Goal: Task Accomplishment & Management: Use online tool/utility

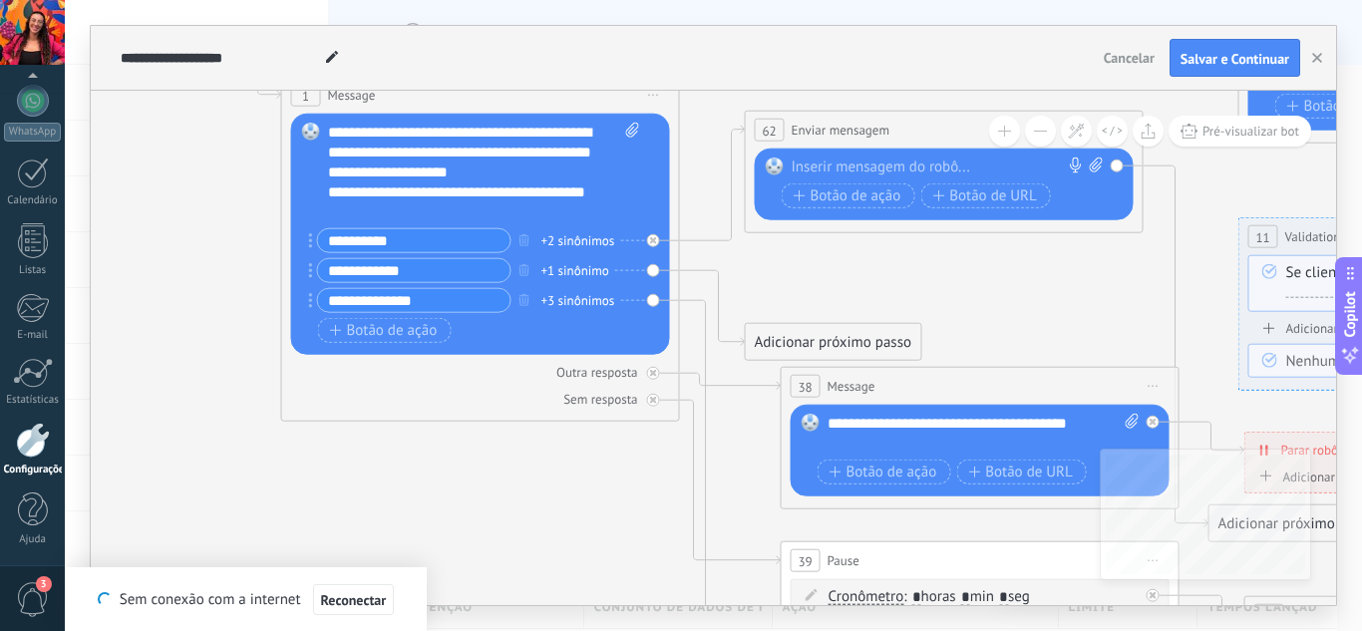
drag, startPoint x: 599, startPoint y: 311, endPoint x: 833, endPoint y: 295, distance: 233.9
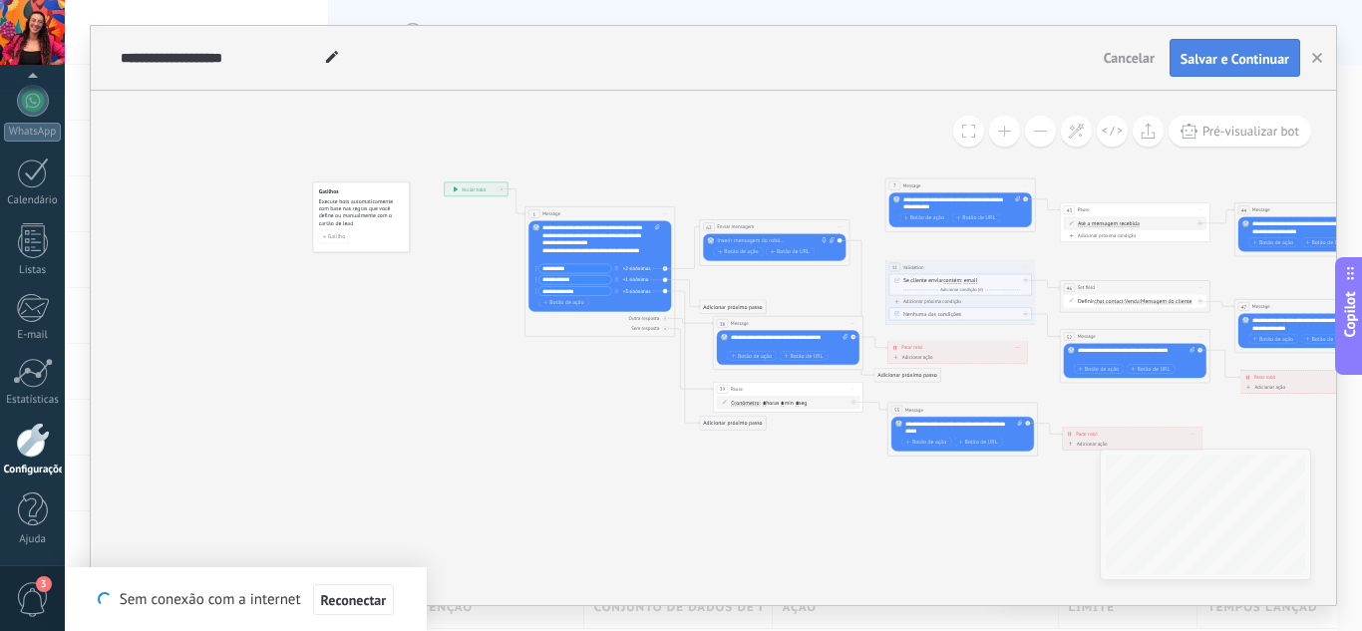
click at [1249, 68] on button "Salvar e Continuar" at bounding box center [1235, 58] width 131 height 38
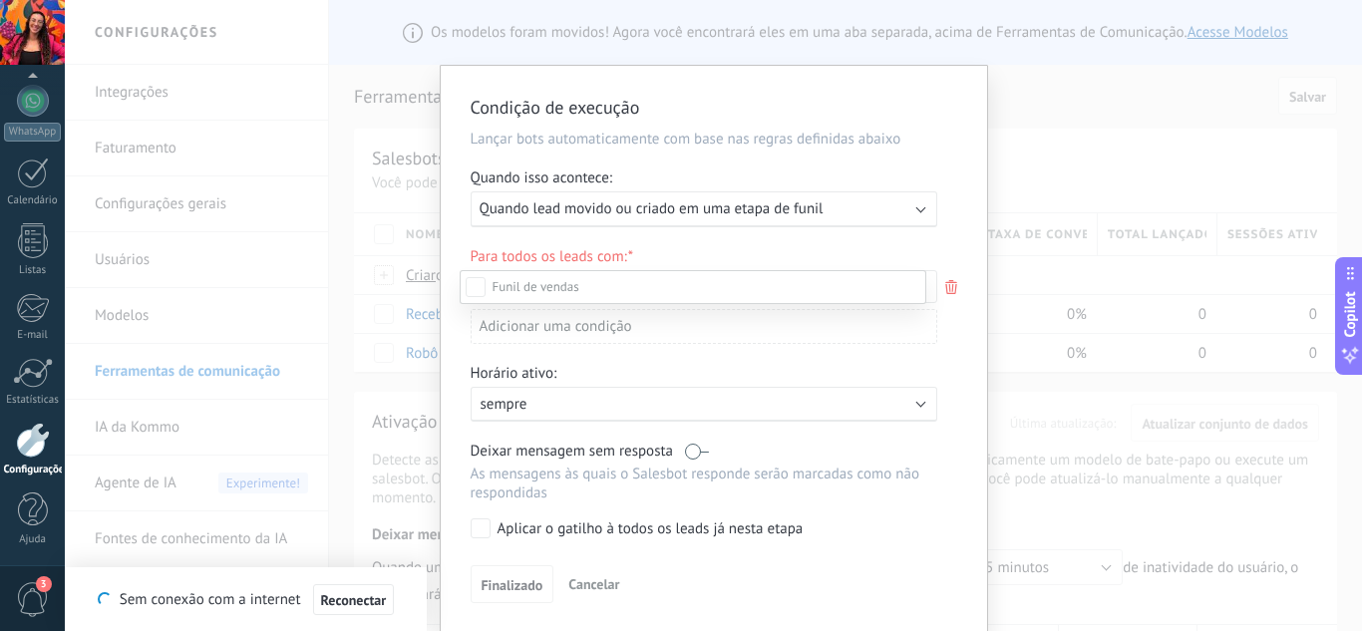
click at [0, 0] on div "Leads de entrada" at bounding box center [0, 0] width 0 height 0
click at [505, 577] on div "Leads de entrada Contato inicial Discussões Tomada de decisão Discussão de cont…" at bounding box center [693, 449] width 467 height 358
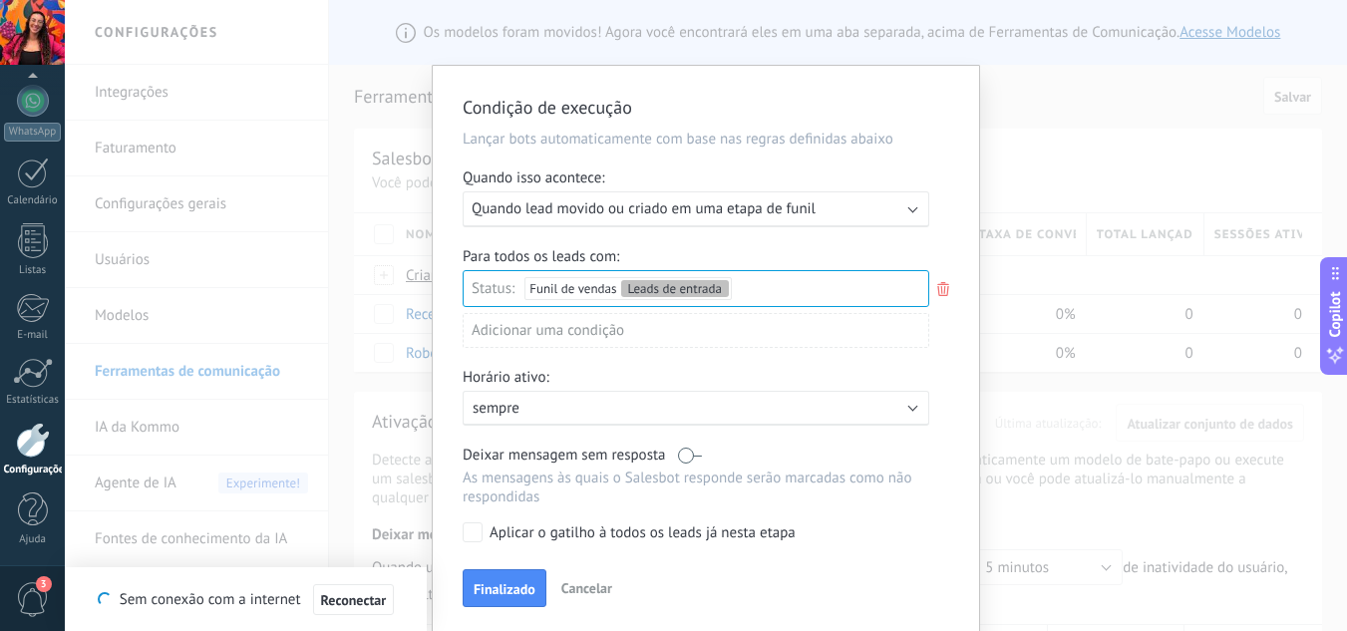
click at [588, 601] on button "Cancelar" at bounding box center [586, 588] width 67 height 30
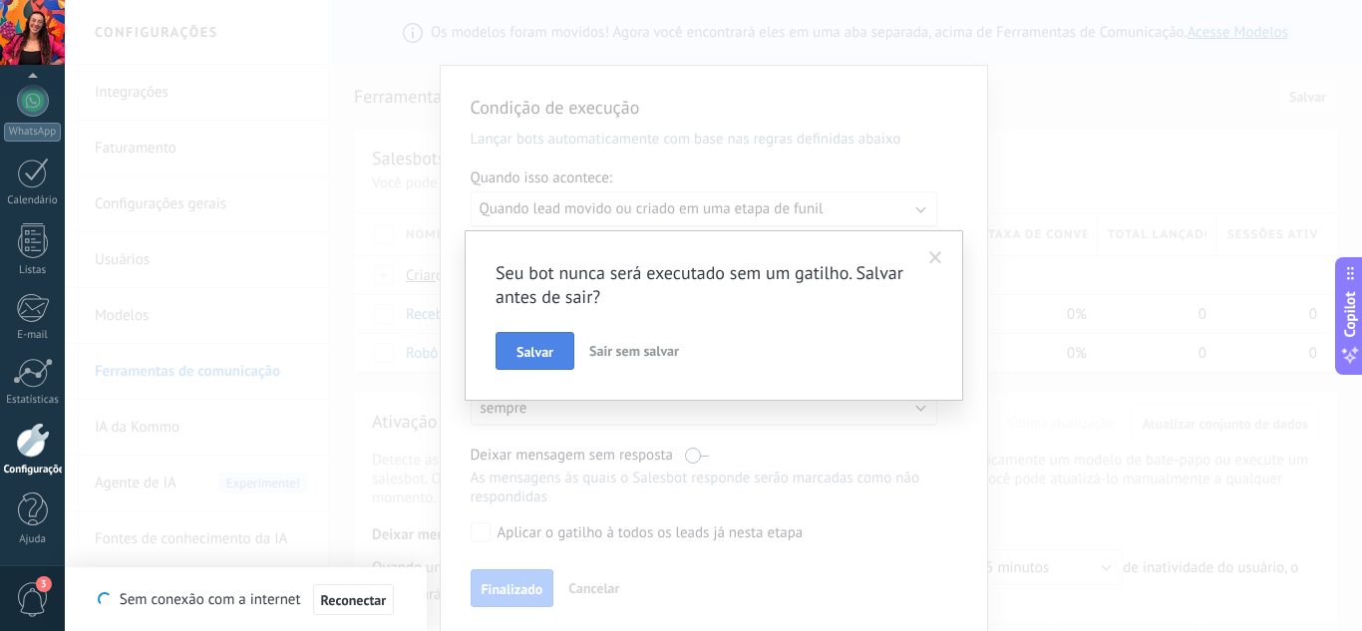
click at [544, 352] on span "Salvar" at bounding box center [535, 352] width 37 height 14
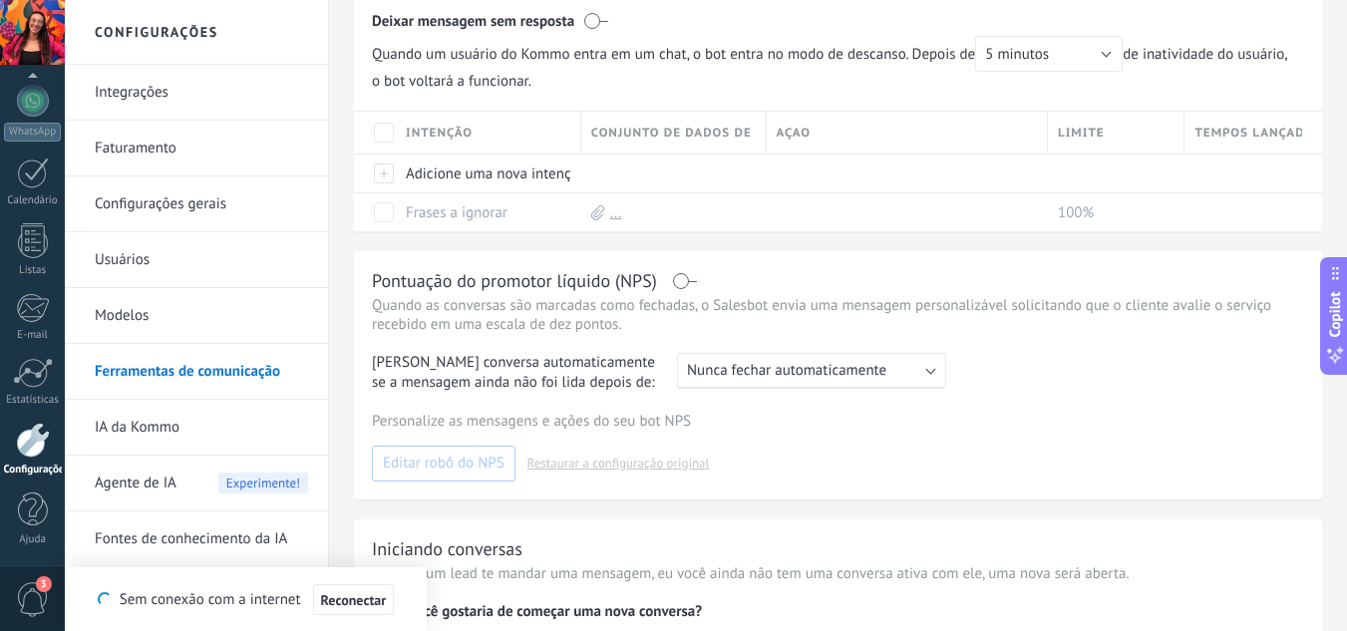
scroll to position [627, 0]
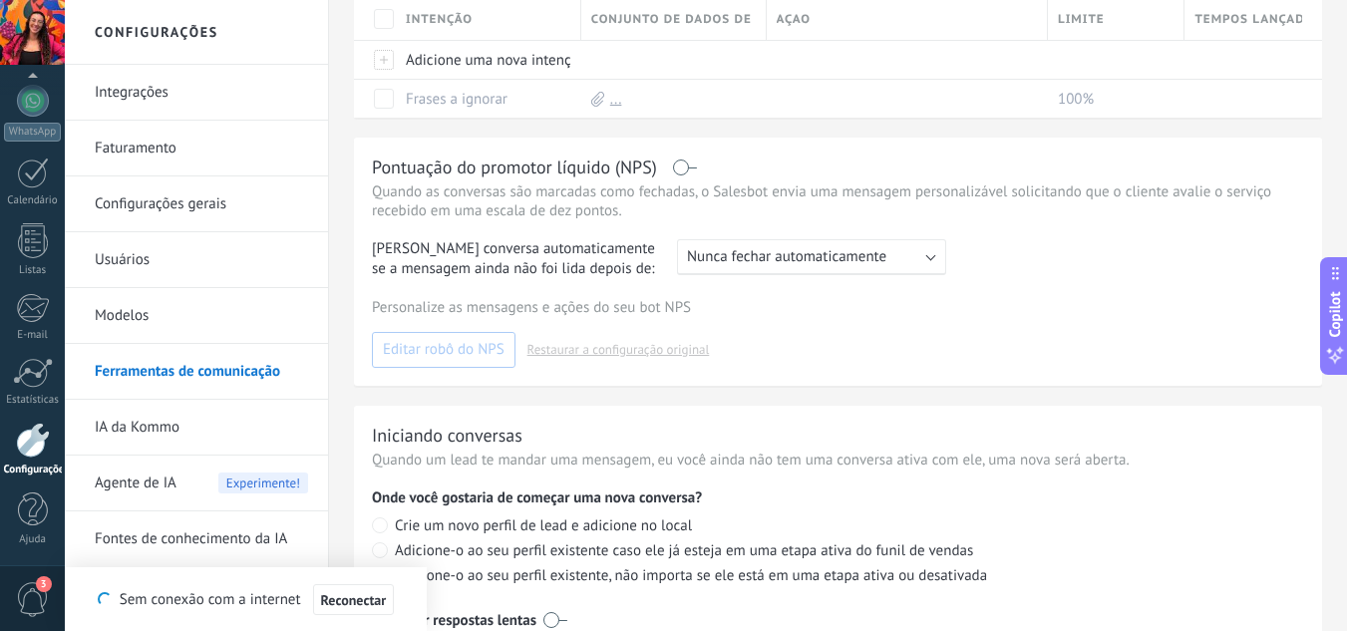
click at [164, 475] on span "Agente de IA" at bounding box center [136, 484] width 82 height 56
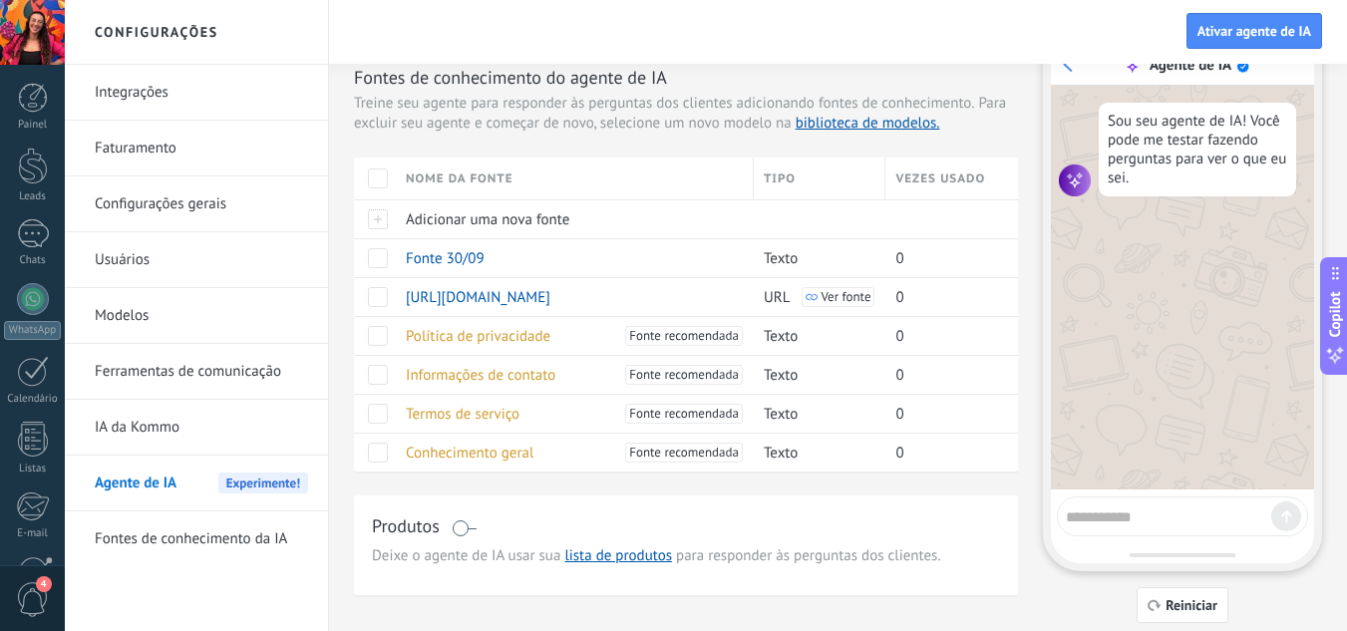
scroll to position [100, 0]
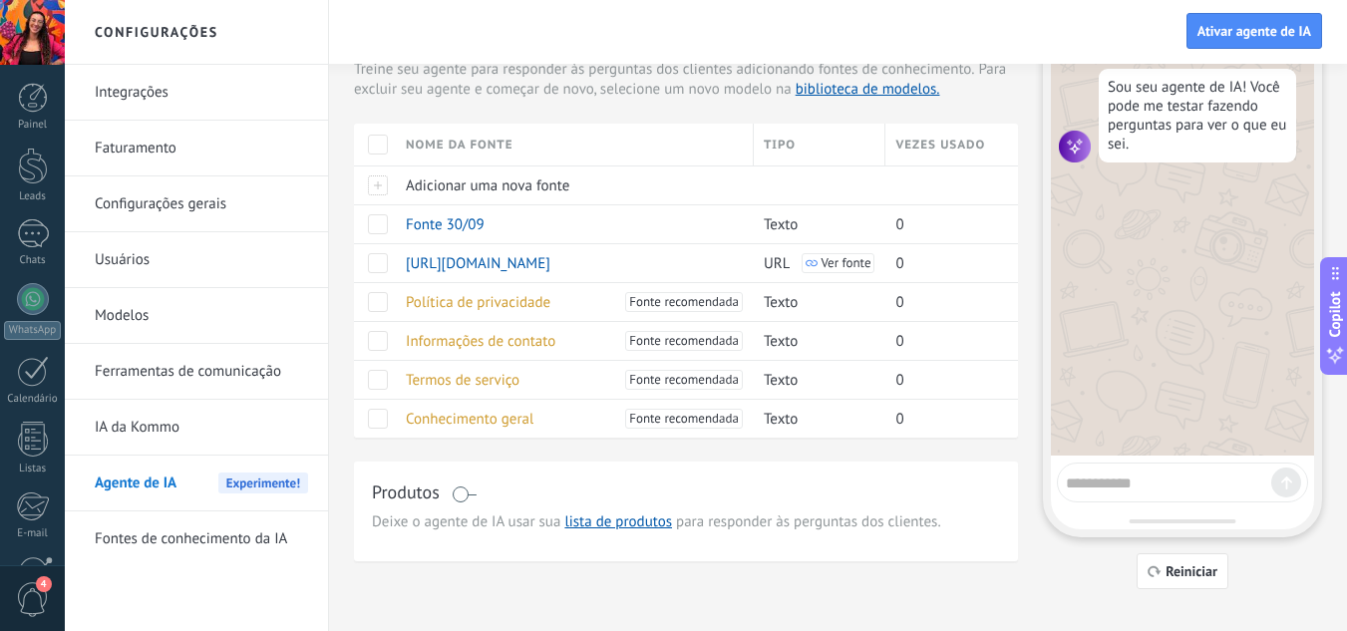
click at [1136, 484] on textarea at bounding box center [1168, 480] width 205 height 25
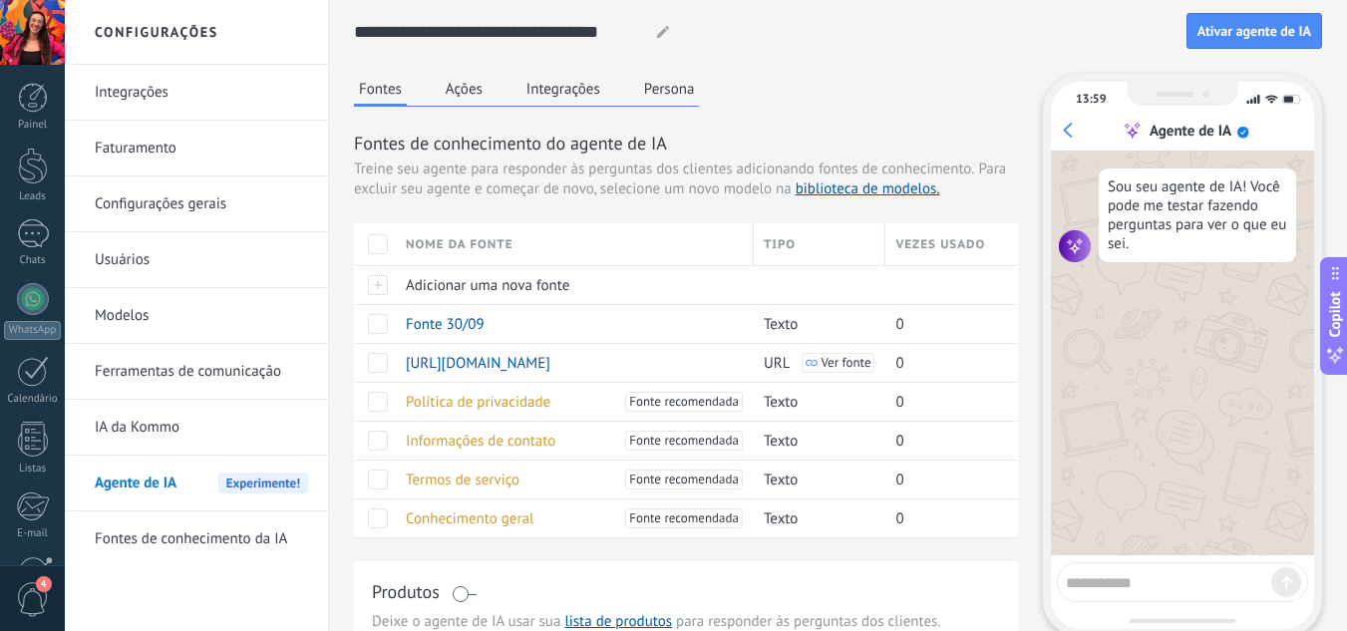
click at [661, 77] on button "Persona" at bounding box center [669, 89] width 61 height 30
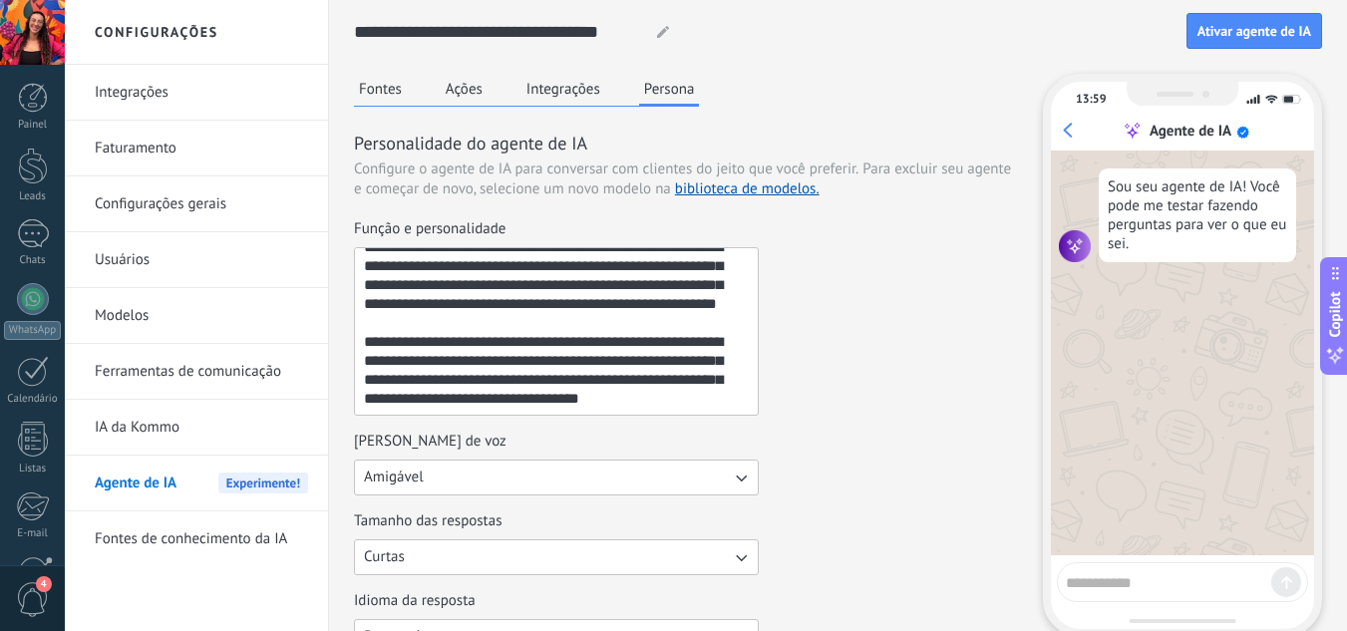
click at [1234, 563] on div at bounding box center [1182, 582] width 251 height 40
click at [1221, 586] on textarea at bounding box center [1168, 579] width 205 height 25
type textarea "**********"
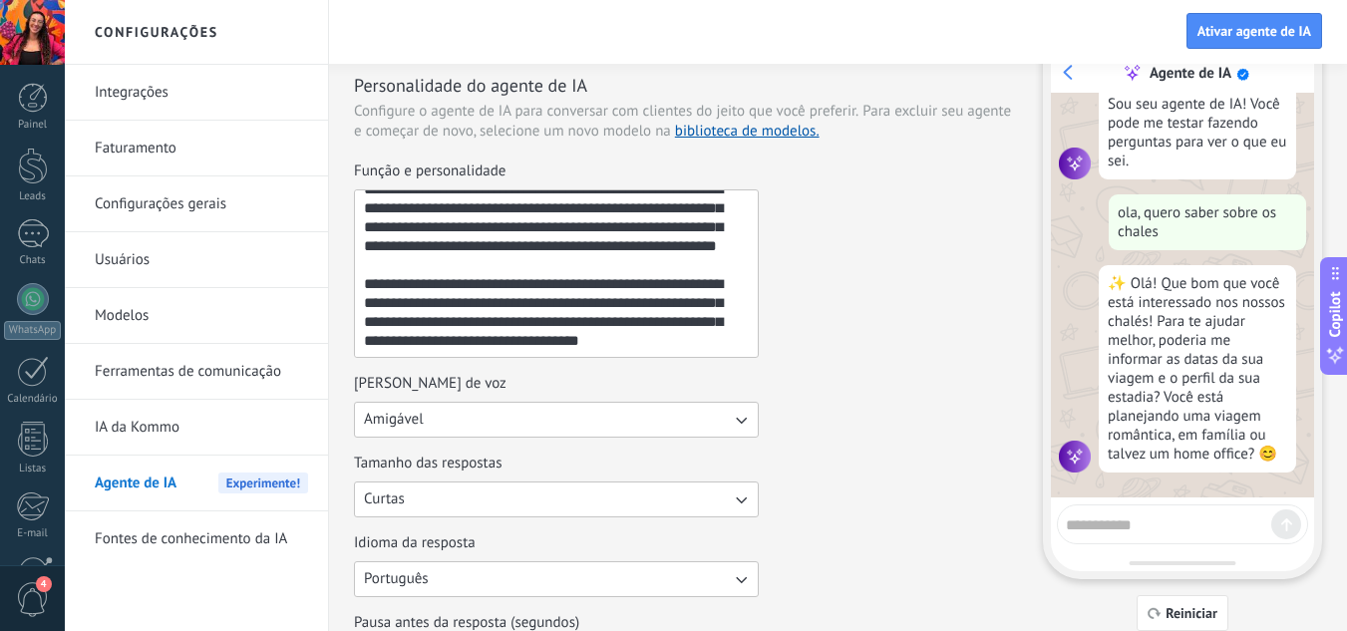
scroll to position [59, 0]
click at [1134, 515] on textarea at bounding box center [1168, 521] width 205 height 25
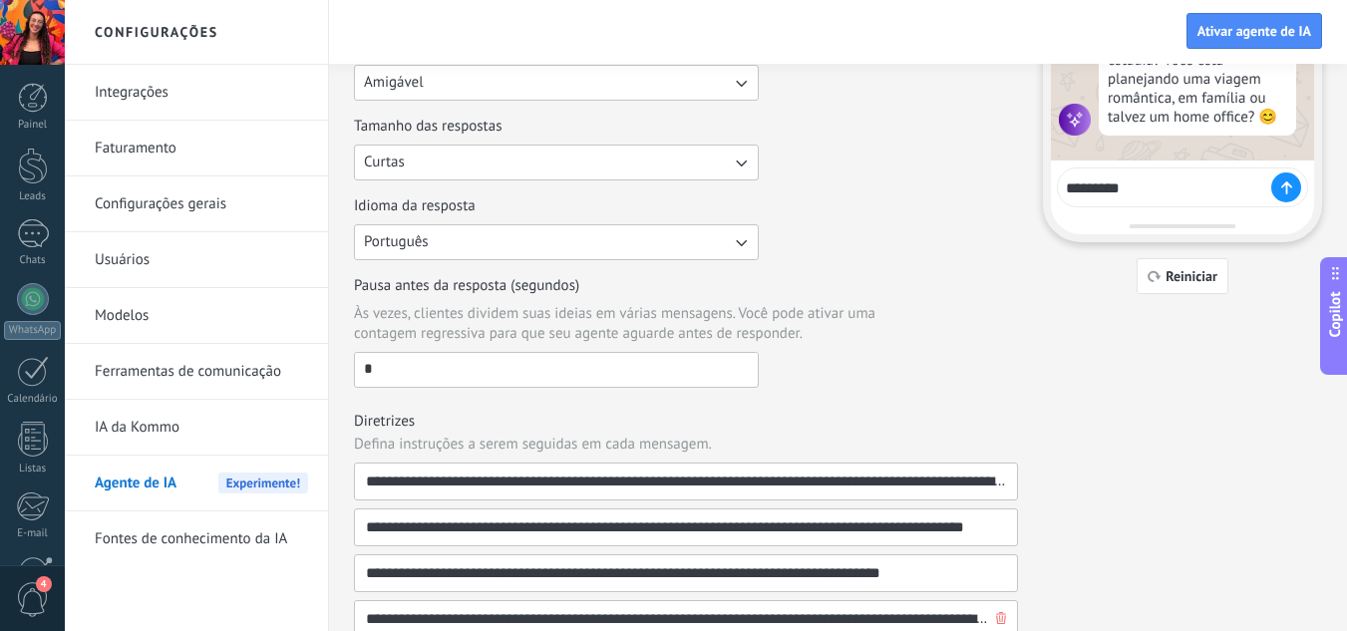
scroll to position [0, 0]
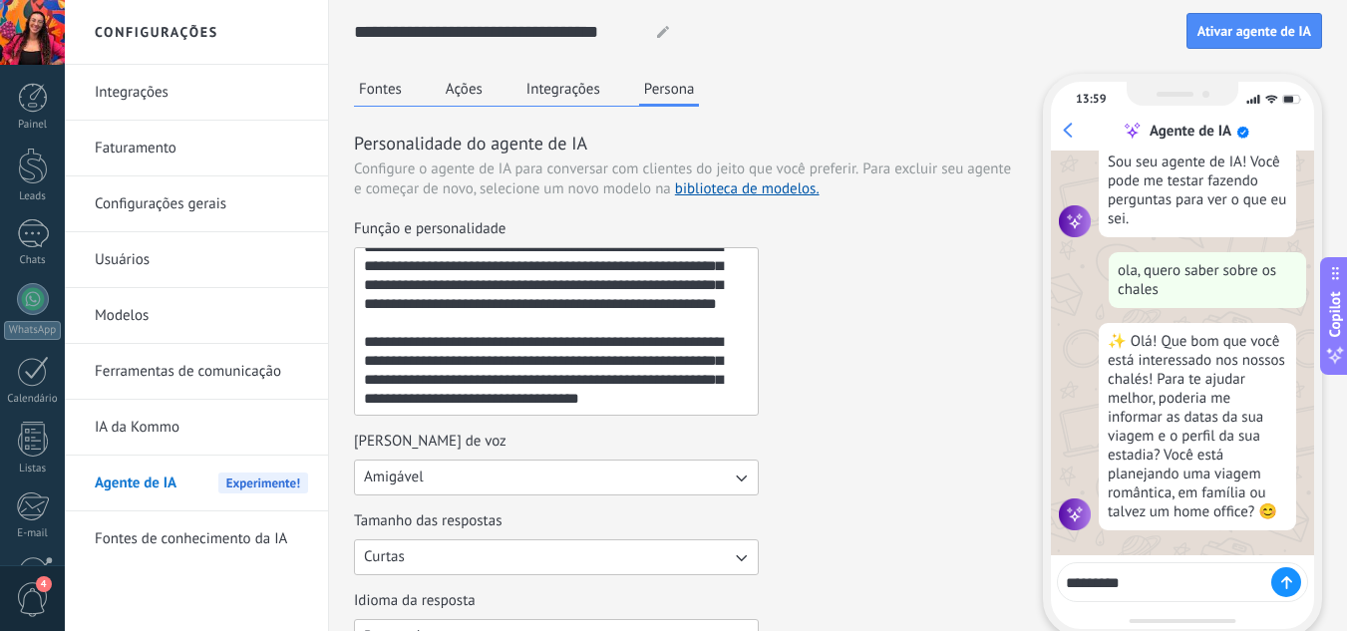
type textarea "*********"
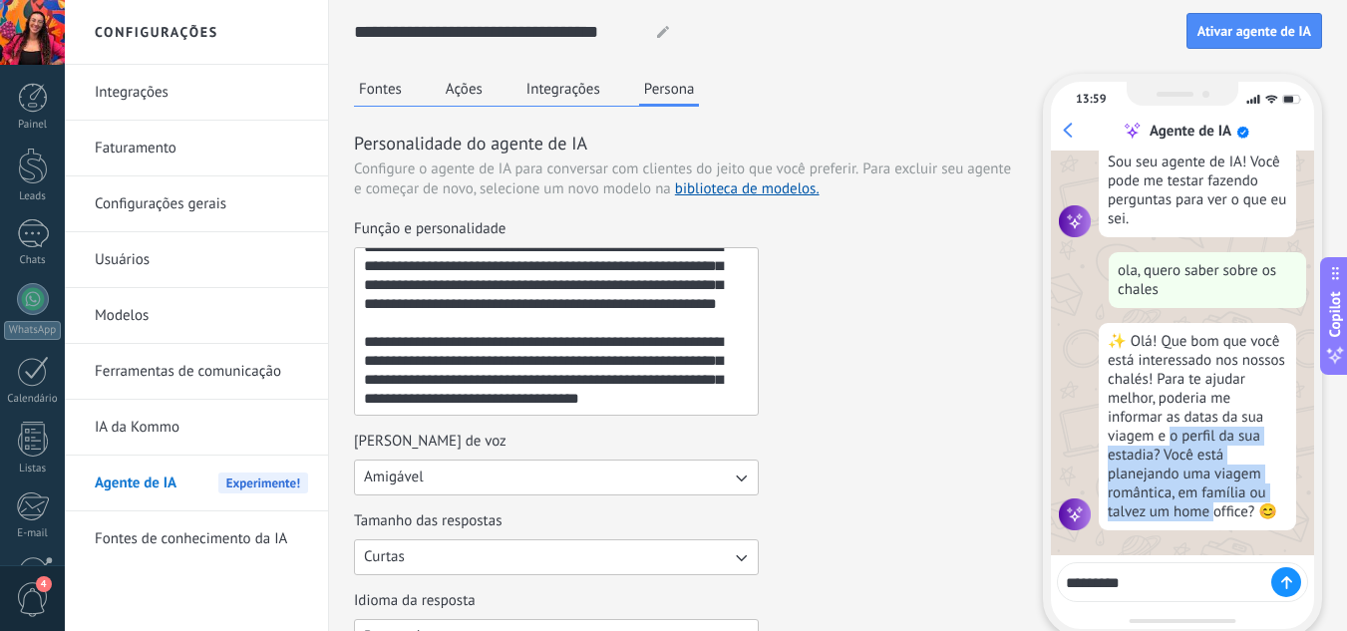
drag, startPoint x: 1190, startPoint y: 470, endPoint x: 1213, endPoint y: 518, distance: 53.1
click at [1213, 518] on div "✨ Olá! Que bom que você está interessado nos nossos chalés! Para te ajudar melh…" at bounding box center [1197, 426] width 197 height 207
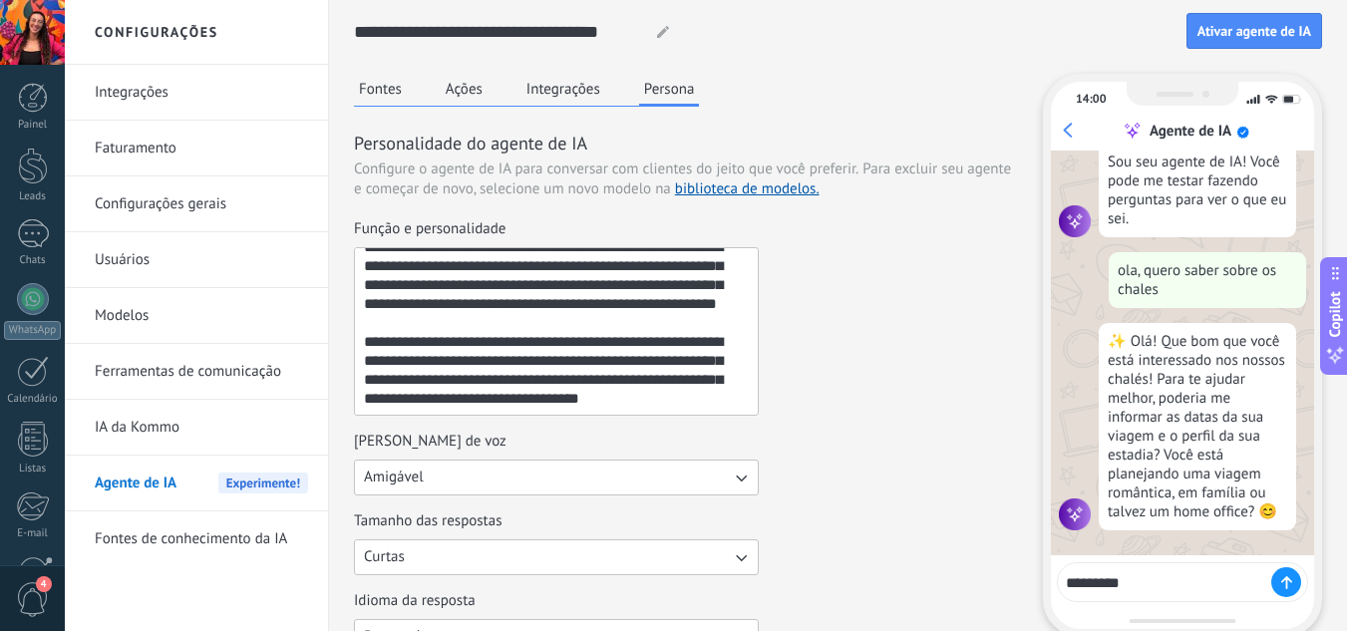
click at [1279, 584] on div at bounding box center [1286, 582] width 30 height 30
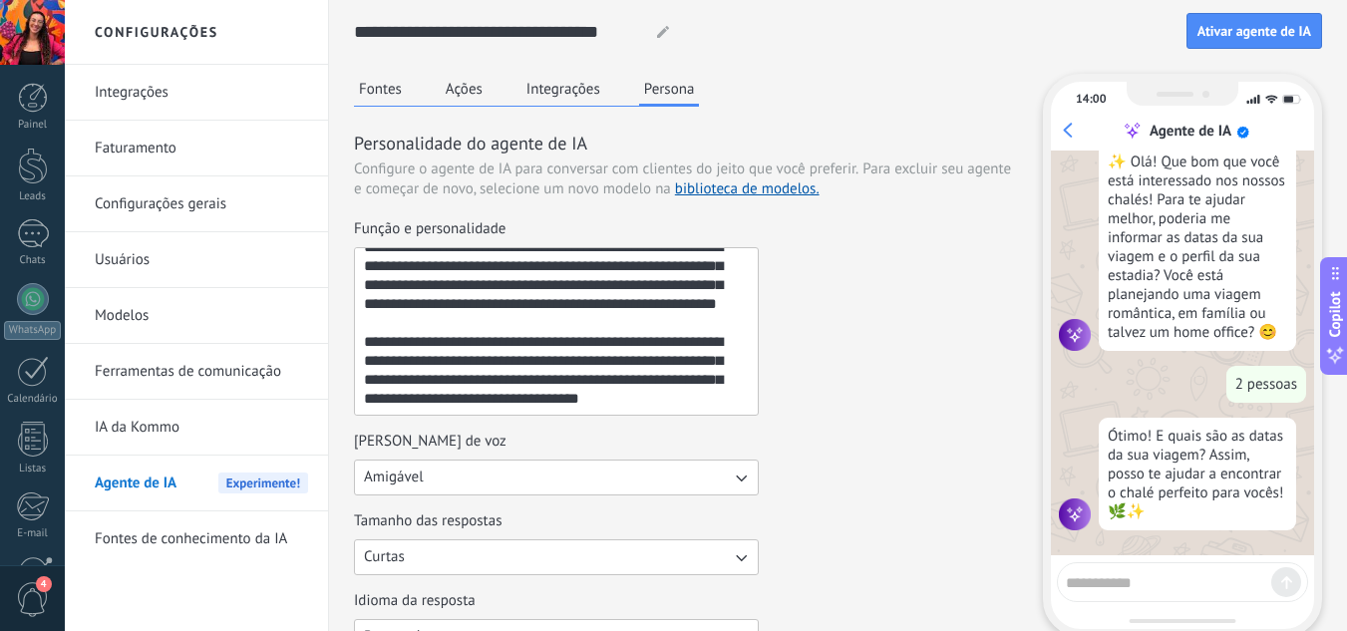
scroll to position [207, 0]
click at [1105, 576] on textarea at bounding box center [1168, 579] width 205 height 25
type textarea "**********"
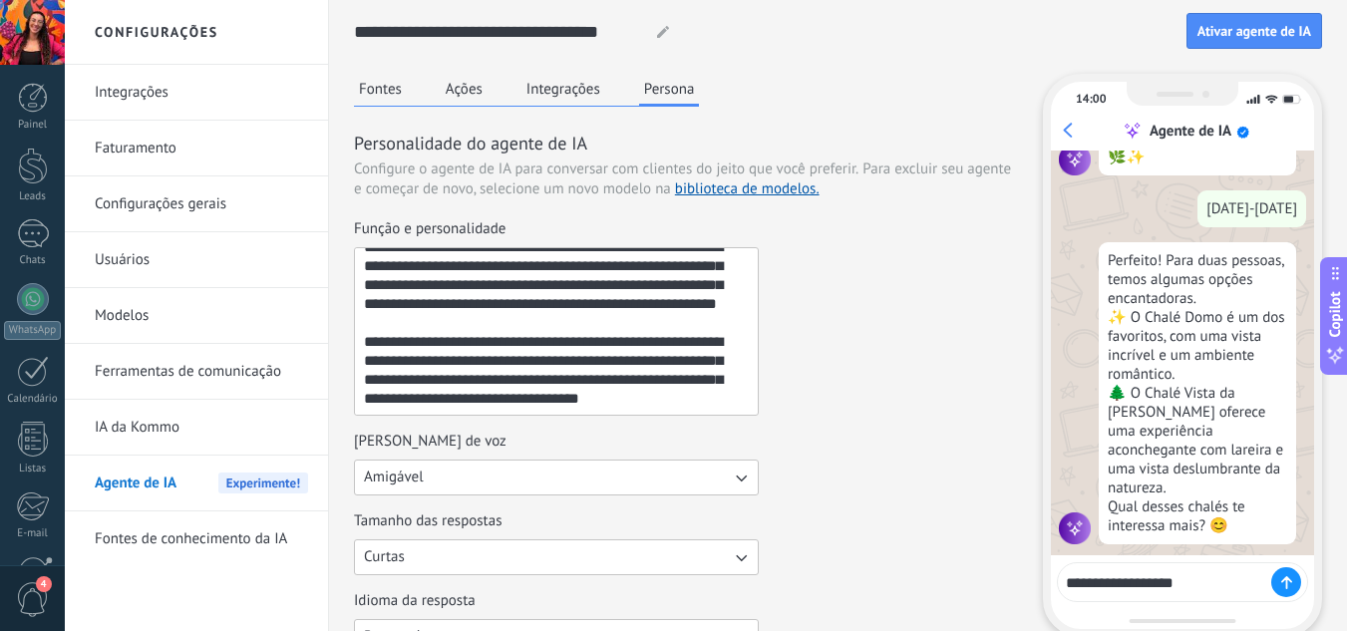
scroll to position [560, 0]
type textarea "*"
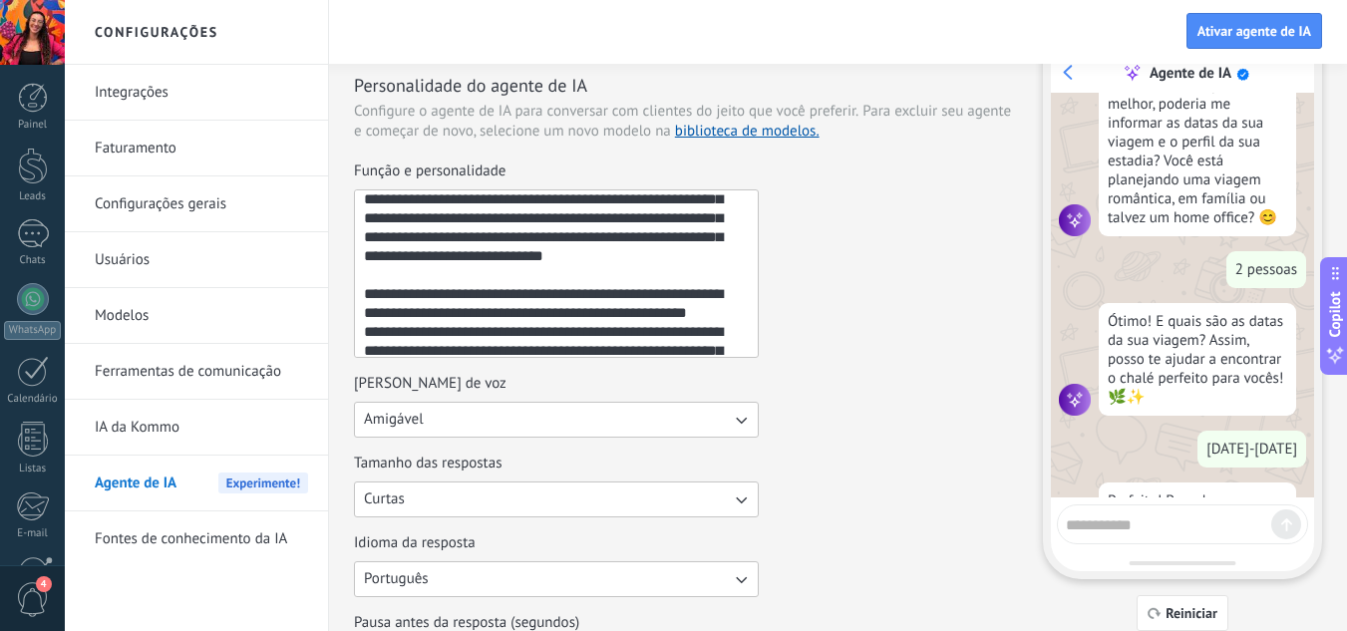
scroll to position [0, 0]
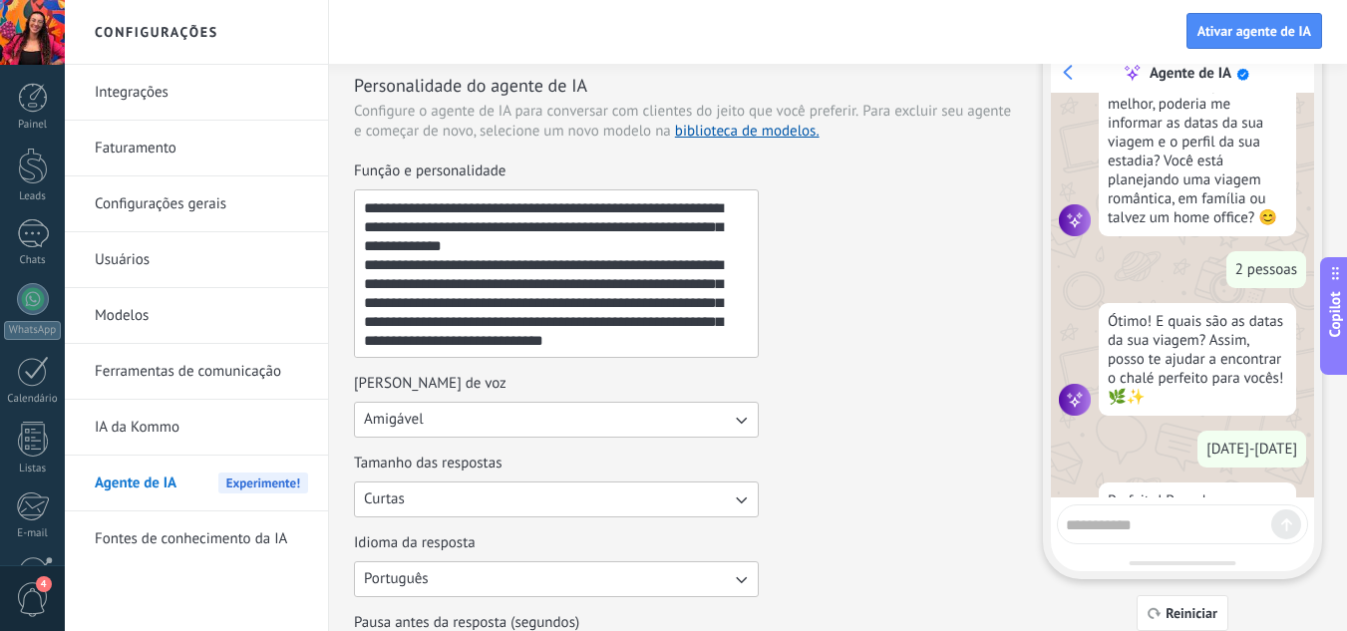
click at [669, 279] on textarea "**********" at bounding box center [554, 273] width 399 height 167
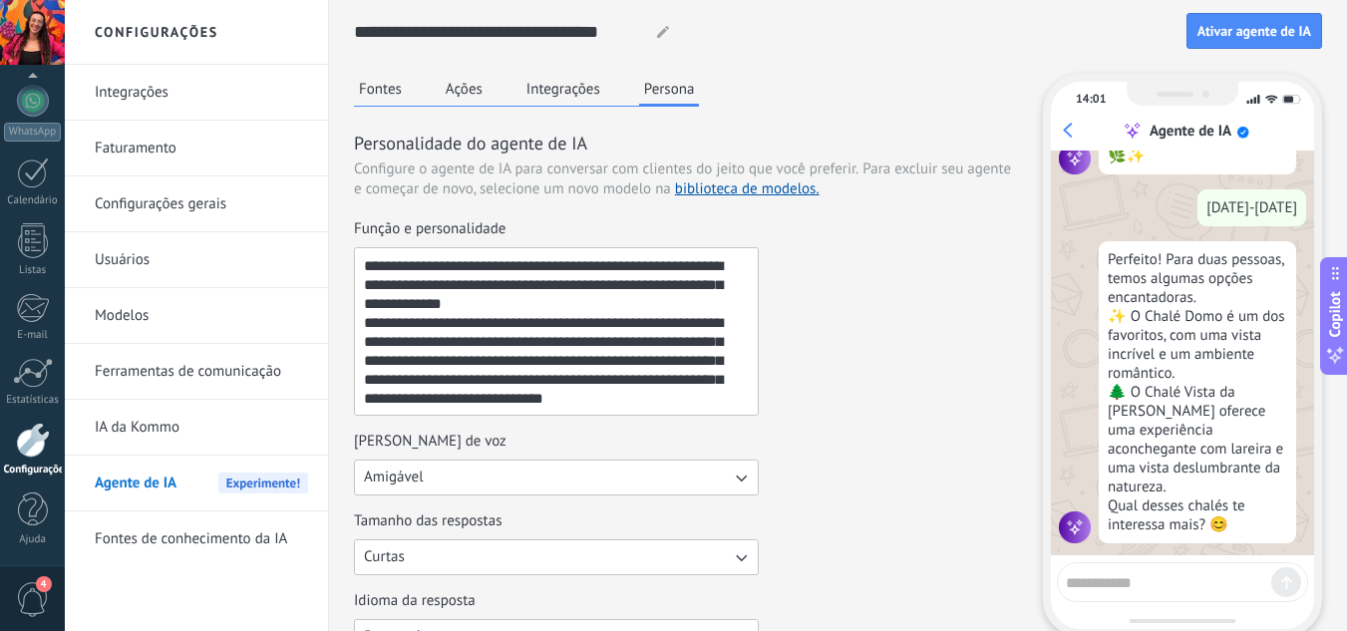
click at [557, 72] on div "**********" at bounding box center [838, 630] width 968 height 1260
drag, startPoint x: 567, startPoint y: 81, endPoint x: 528, endPoint y: 86, distance: 40.2
click at [570, 83] on button "Integrações" at bounding box center [564, 89] width 84 height 30
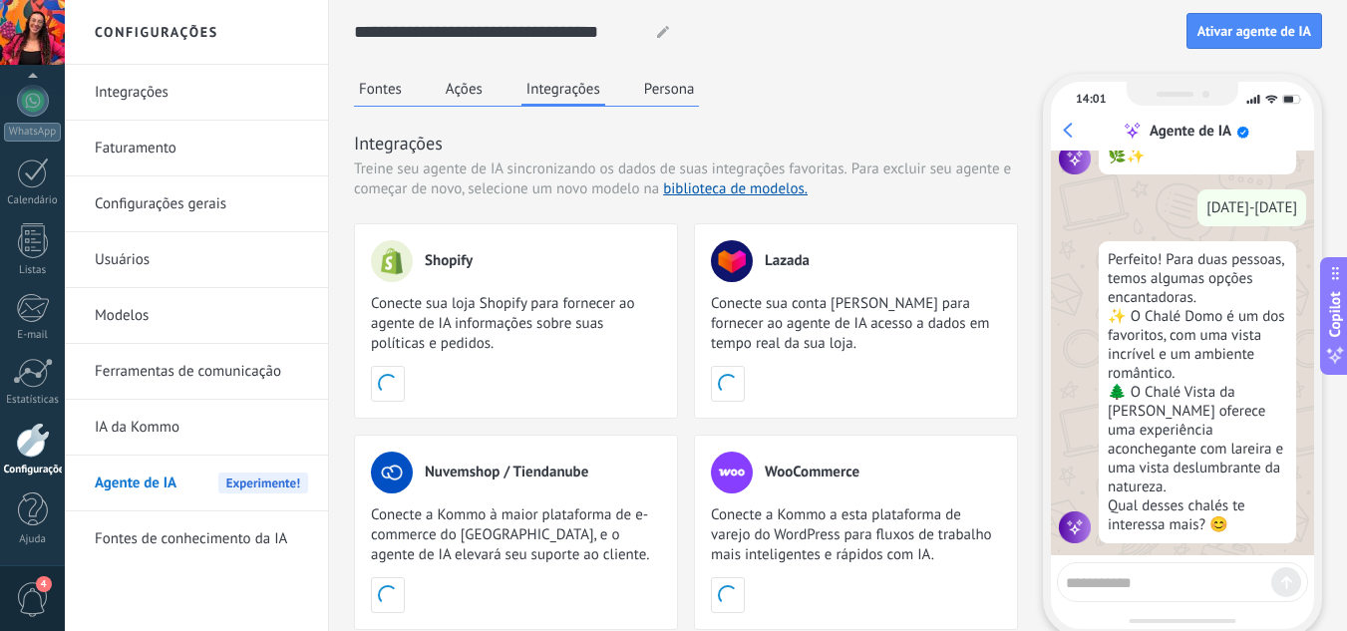
click at [477, 88] on button "Ações" at bounding box center [464, 89] width 47 height 30
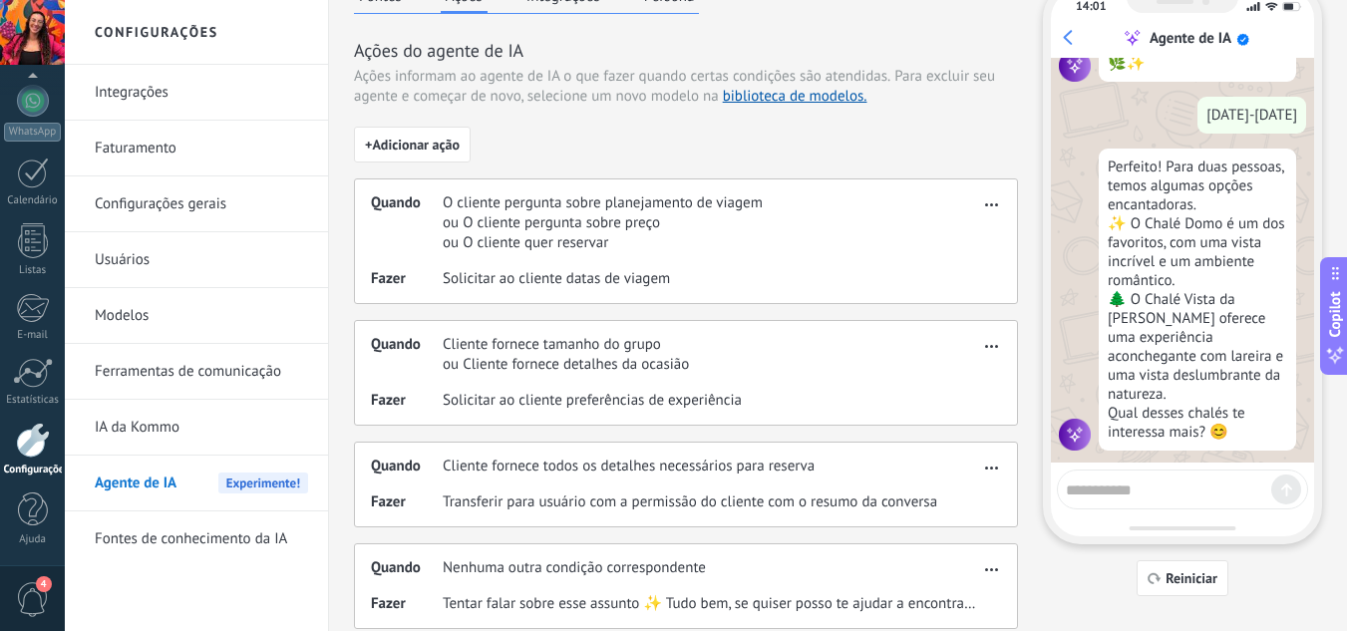
scroll to position [156, 0]
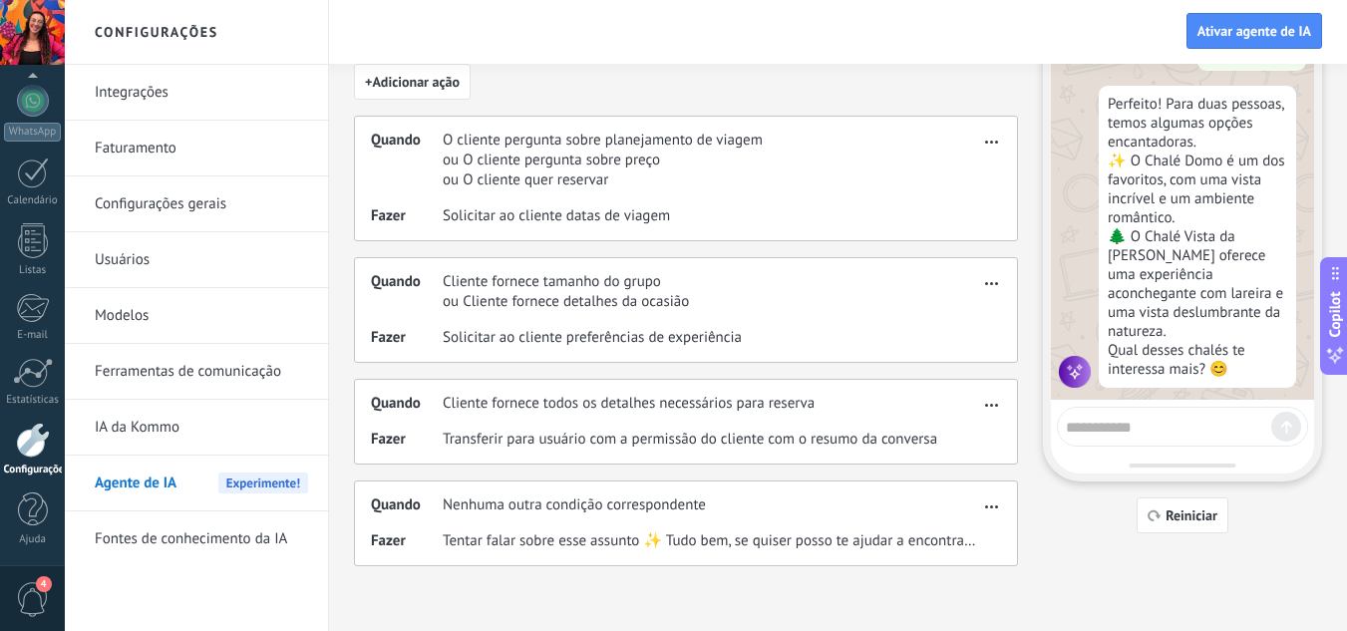
click at [659, 306] on span "ou Cliente fornece detalhes da ocasião" at bounding box center [566, 302] width 246 height 20
click at [583, 334] on span "Solicitar ao cliente preferências de experiência" at bounding box center [592, 338] width 299 height 20
drag, startPoint x: 491, startPoint y: 345, endPoint x: 625, endPoint y: 336, distance: 134.9
click at [564, 336] on span "Solicitar ao cliente preferências de experiência" at bounding box center [592, 338] width 299 height 20
drag, startPoint x: 625, startPoint y: 336, endPoint x: 745, endPoint y: 325, distance: 120.2
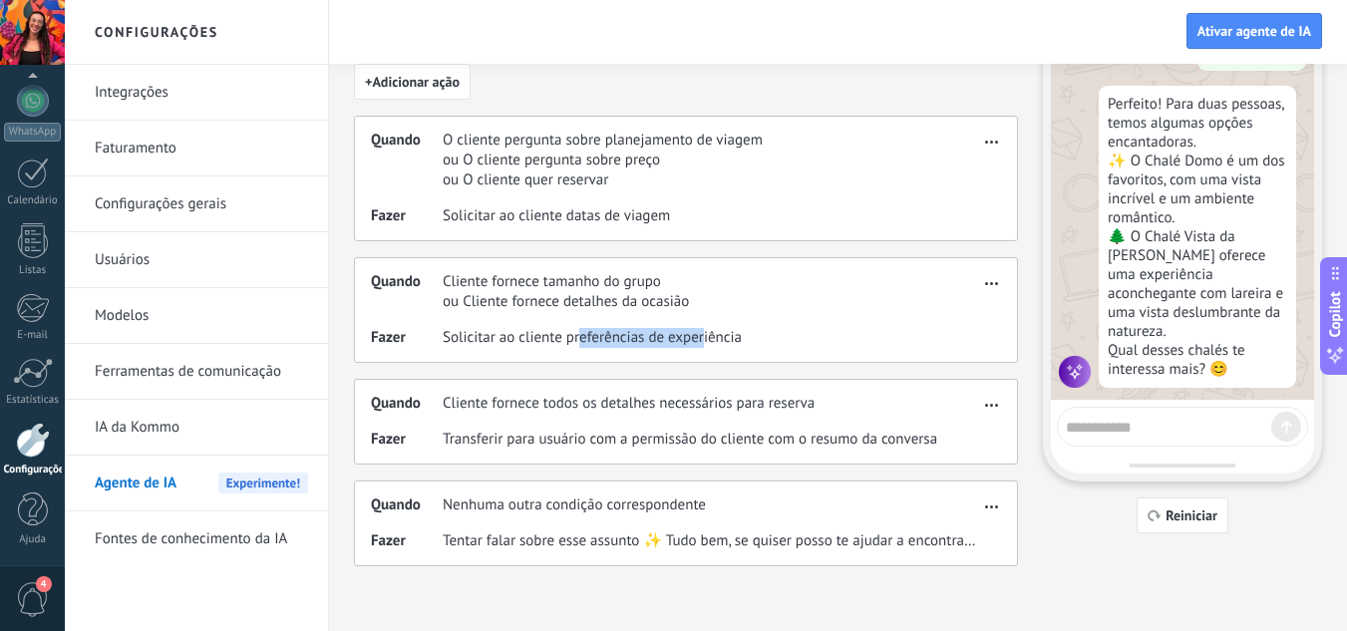
click at [720, 336] on span "Solicitar ao cliente preferências de experiência" at bounding box center [592, 338] width 299 height 20
click at [754, 323] on div "Quando Cliente fornece tamanho do grupo ou Cliente fornece detalhes da ocasião …" at bounding box center [686, 310] width 664 height 106
drag, startPoint x: 607, startPoint y: 212, endPoint x: 676, endPoint y: 222, distance: 69.5
click at [679, 223] on div "Fazer Solicitar ao cliente datas de viagem" at bounding box center [675, 216] width 608 height 20
click at [524, 128] on div "Quando O cliente pergunta sobre planejamento de viagem ou O cliente pergunta so…" at bounding box center [686, 179] width 664 height 126
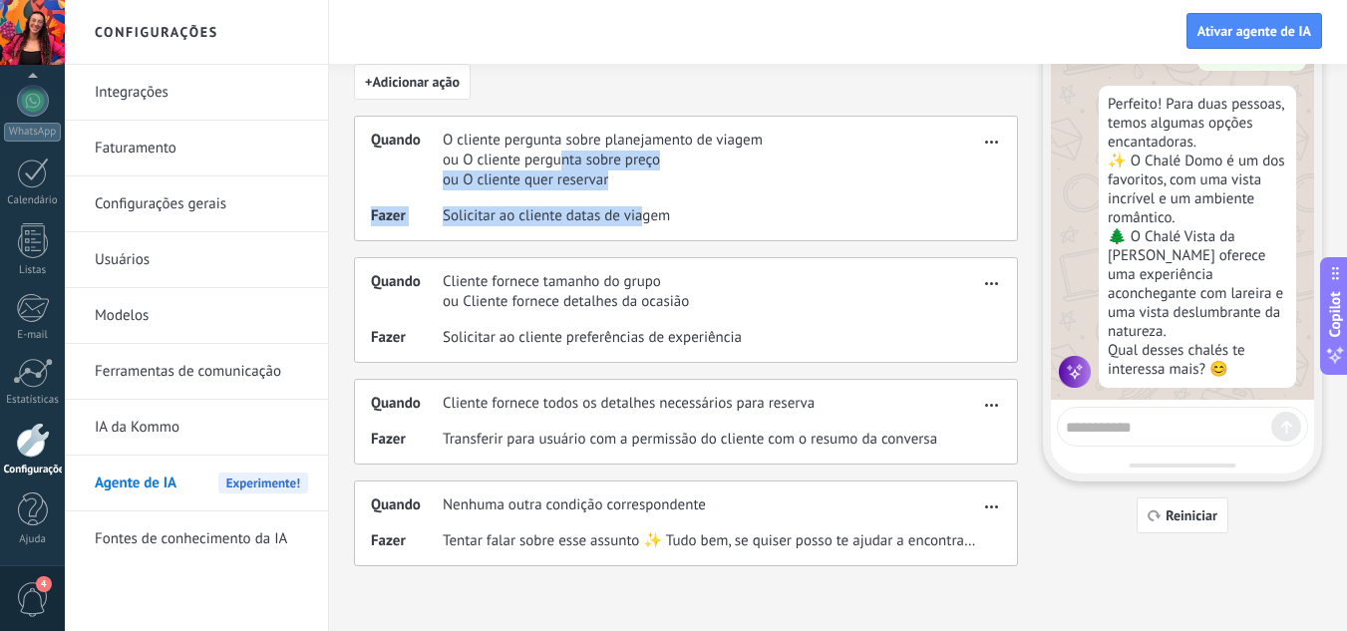
drag, startPoint x: 561, startPoint y: 163, endPoint x: 645, endPoint y: 216, distance: 99.6
click at [645, 216] on div "Quando O cliente pergunta sobre planejamento de viagem ou O cliente pergunta so…" at bounding box center [686, 179] width 664 height 126
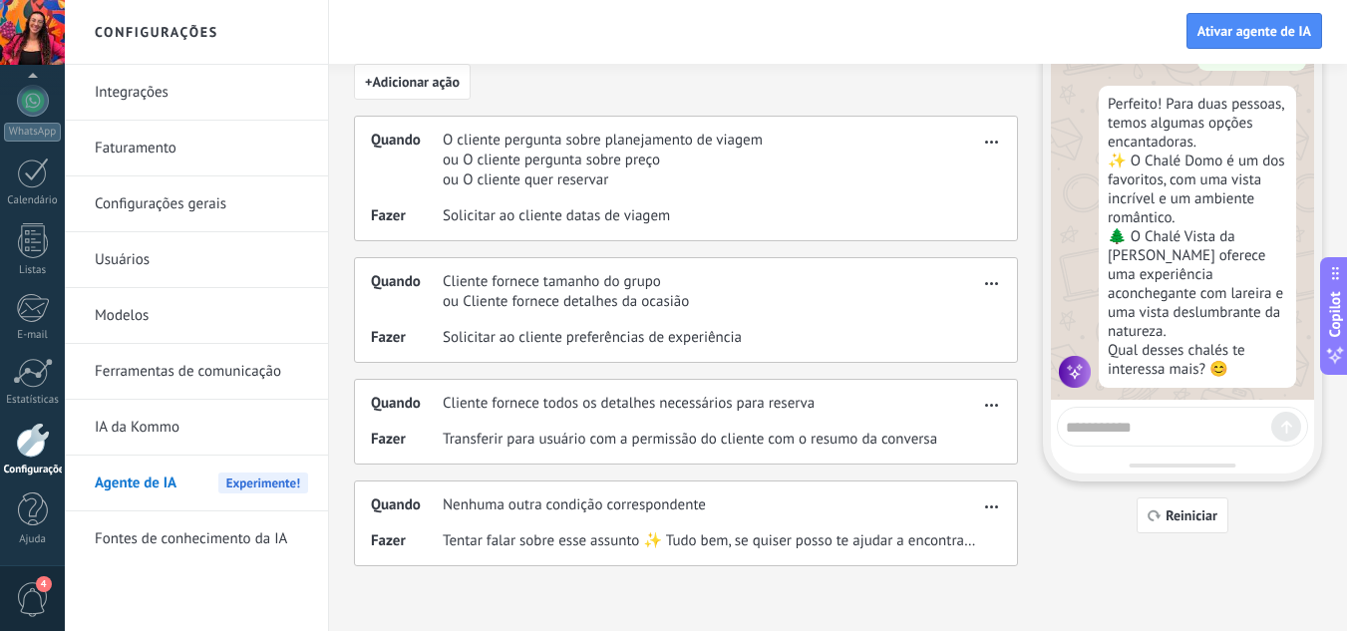
click at [650, 328] on span "Solicitar ao cliente preferências de experiência" at bounding box center [592, 338] width 299 height 20
drag, startPoint x: 619, startPoint y: 506, endPoint x: 702, endPoint y: 506, distance: 82.8
click at [702, 506] on span "Nenhuma outra condição correspondente" at bounding box center [574, 506] width 263 height 20
click at [671, 394] on span "Cliente fornece todos os detalhes necessários para reserva" at bounding box center [629, 404] width 372 height 20
click at [1185, 429] on textarea at bounding box center [1168, 424] width 205 height 25
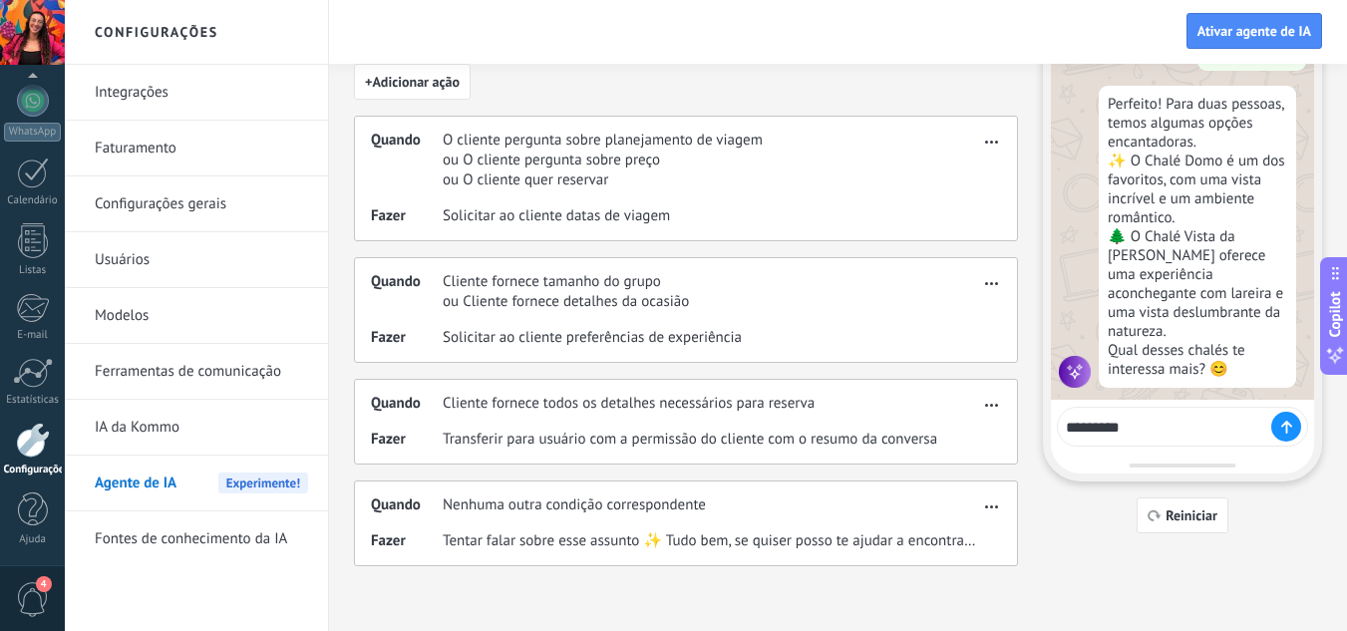
type textarea "**********"
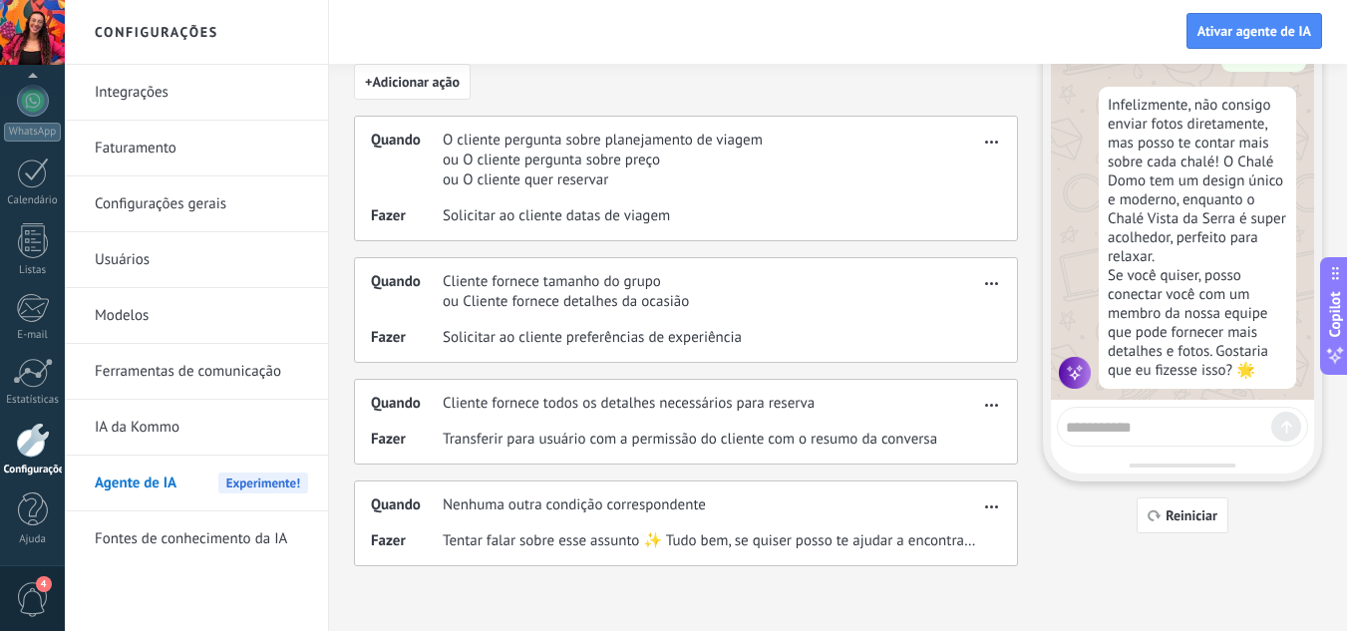
scroll to position [930, 0]
